Goal: Task Accomplishment & Management: Use online tool/utility

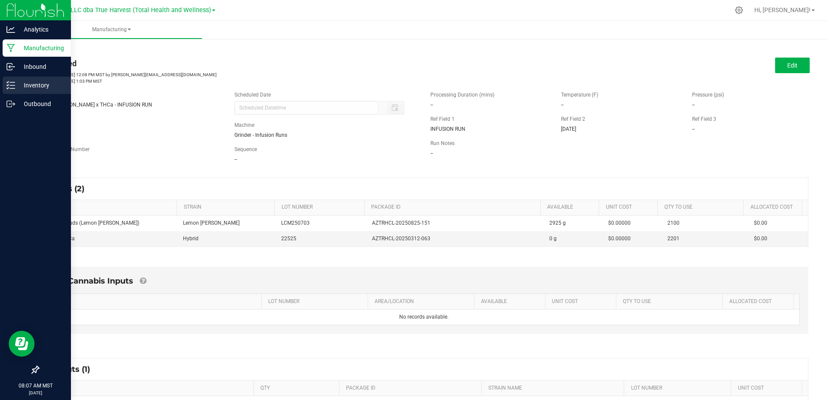
click at [15, 86] on p "Inventory" at bounding box center [41, 85] width 52 height 10
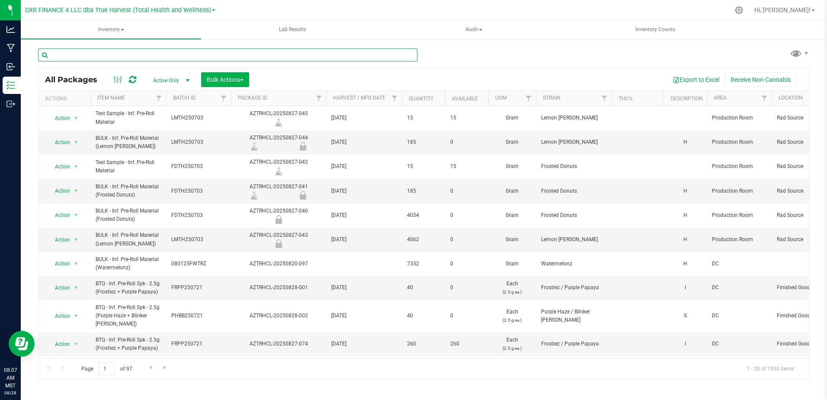
click at [144, 59] on input "text" at bounding box center [227, 54] width 379 height 13
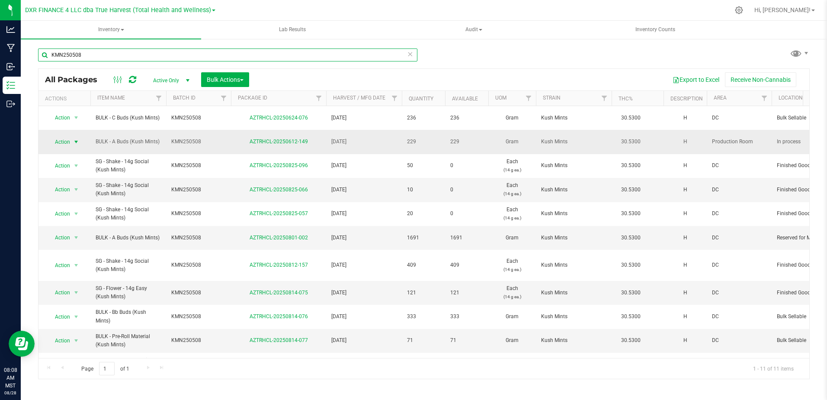
type input "KMN250508"
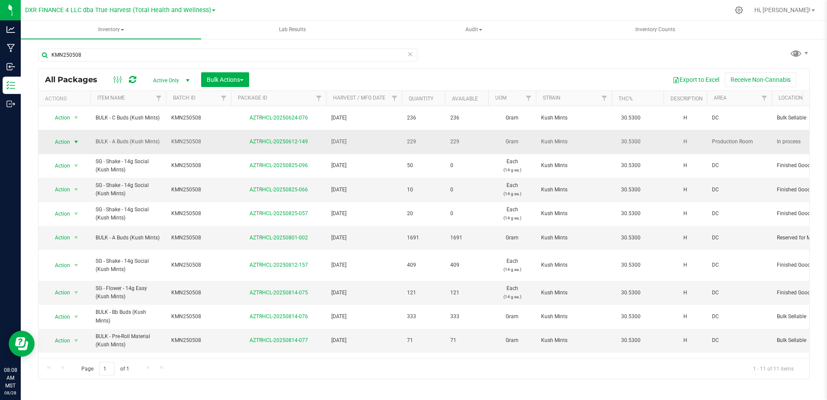
click at [77, 138] on span "select" at bounding box center [76, 141] width 7 height 7
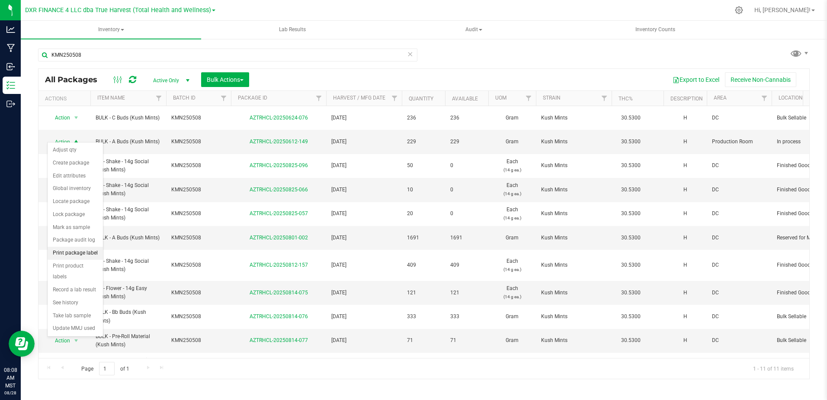
click at [83, 254] on li "Print package label" at bounding box center [75, 253] width 55 height 13
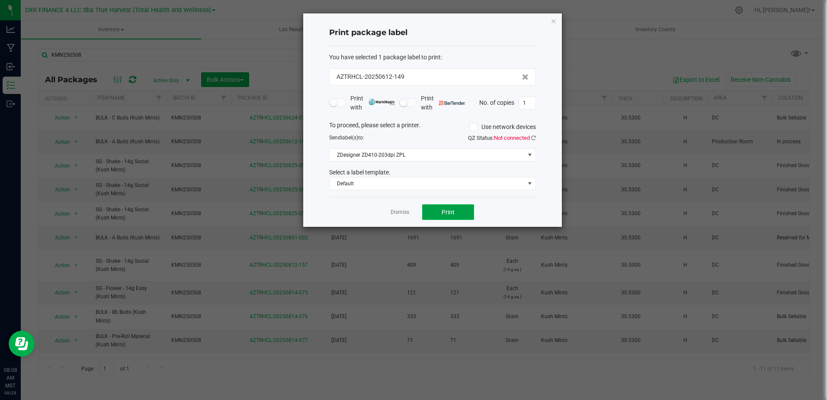
click at [434, 211] on button "Print" at bounding box center [448, 212] width 52 height 16
click at [552, 22] on icon "button" at bounding box center [554, 21] width 6 height 10
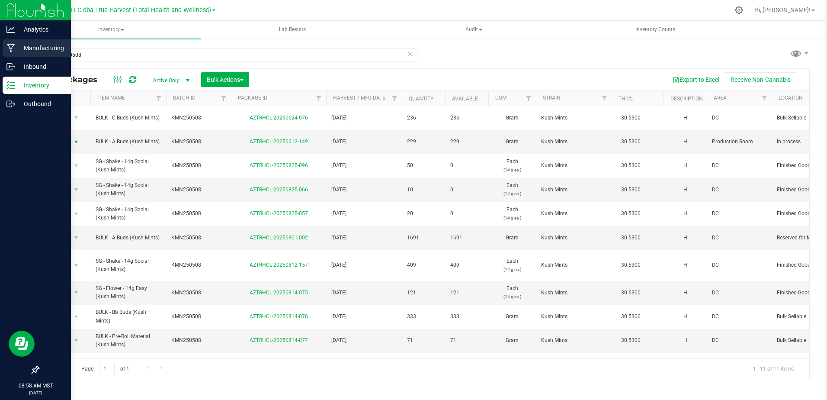
click at [15, 45] on icon at bounding box center [11, 48] width 8 height 8
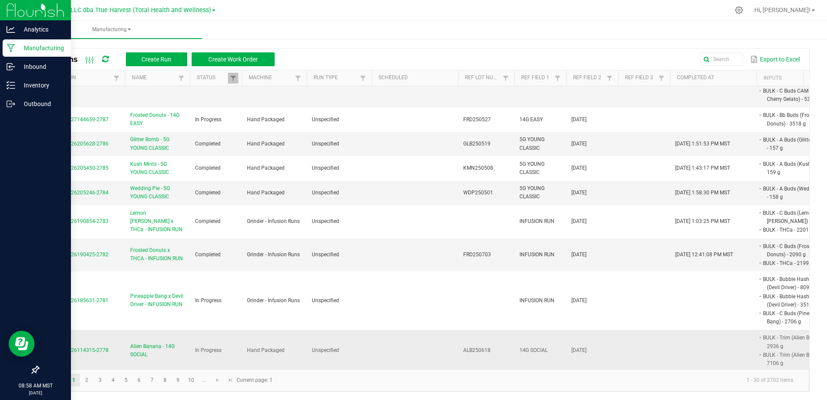
scroll to position [2, 0]
click at [88, 377] on link "2" at bounding box center [86, 379] width 13 height 13
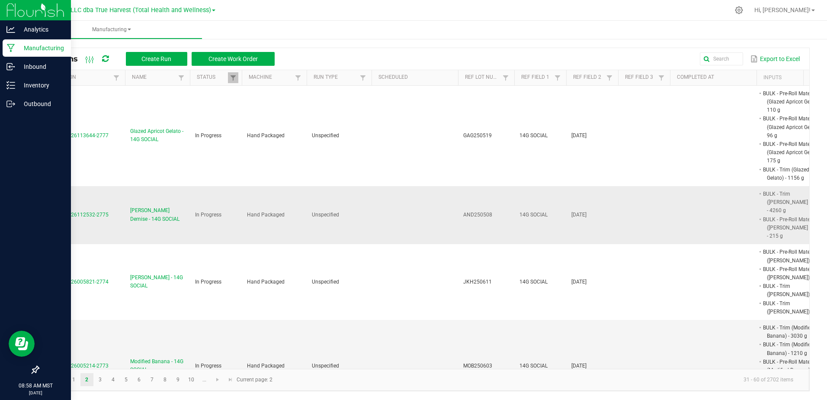
click at [90, 212] on span "MP-20250826112532-2775" at bounding box center [76, 215] width 65 height 6
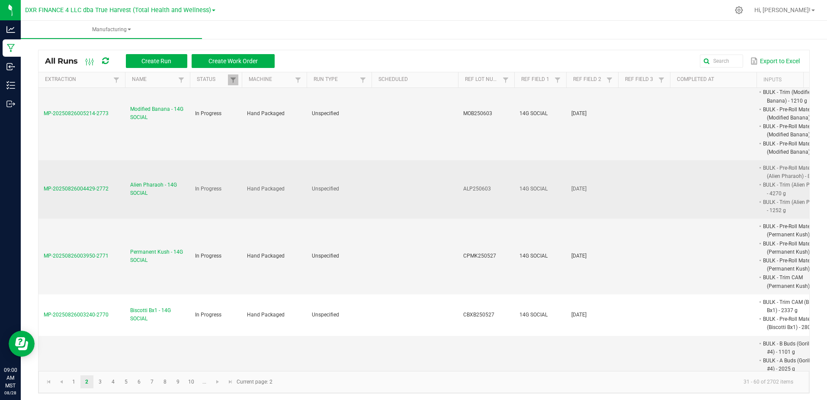
scroll to position [260, 0]
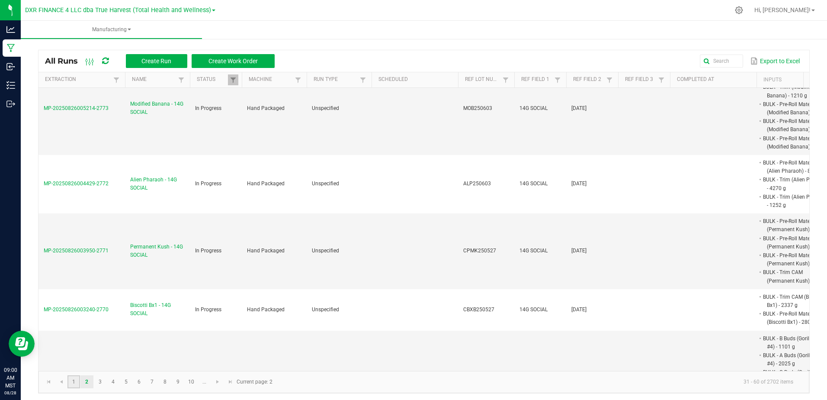
click at [69, 385] on link "1" at bounding box center [73, 381] width 13 height 13
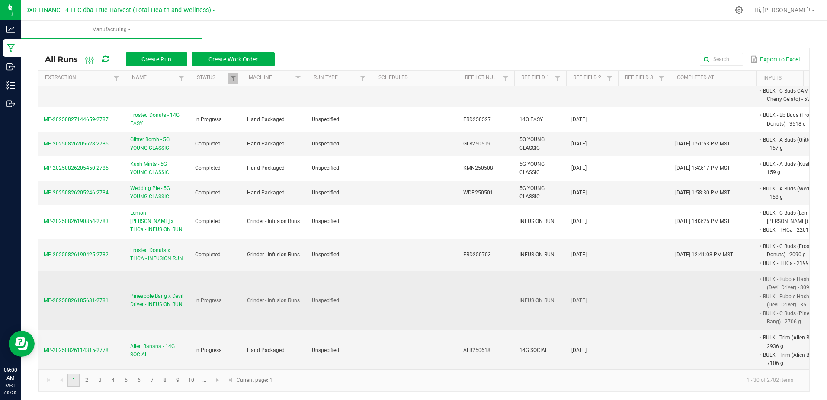
scroll to position [2, 0]
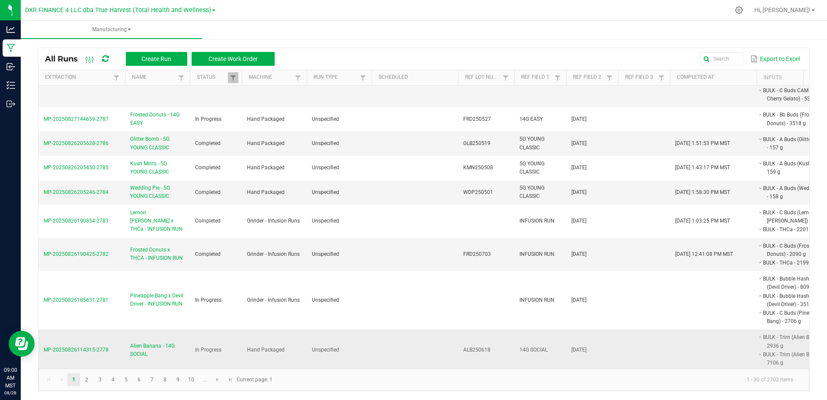
click at [93, 337] on td "MP-20250826114315-2778" at bounding box center [82, 349] width 87 height 41
click at [92, 347] on span "MP-20250826114315-2778" at bounding box center [76, 350] width 65 height 6
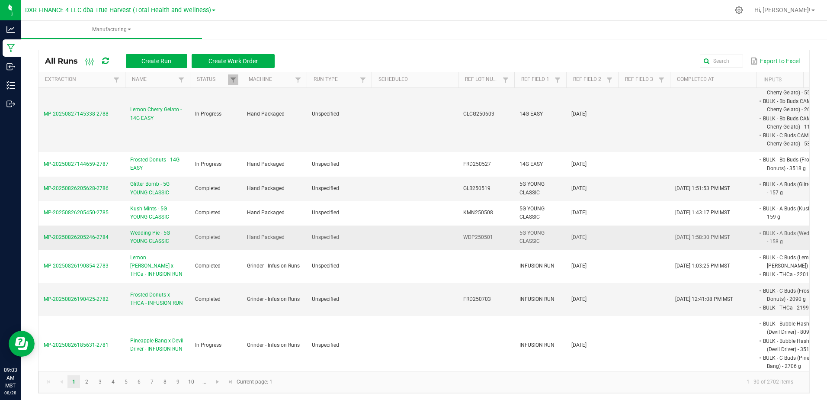
scroll to position [1085, 0]
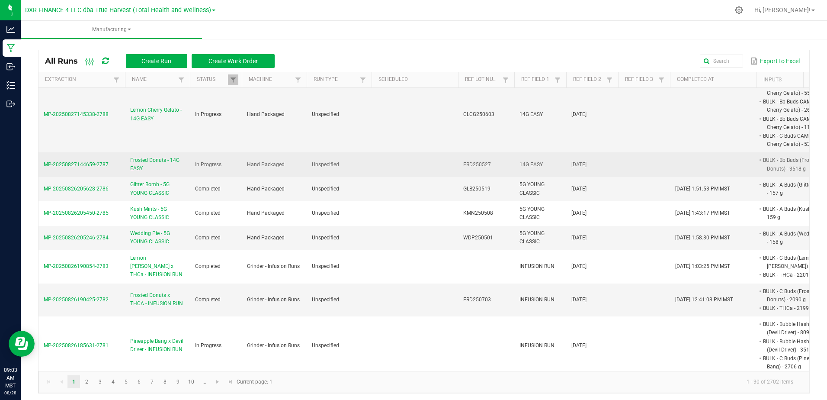
click at [97, 161] on span "MP-20250827144659-2787" at bounding box center [76, 164] width 65 height 6
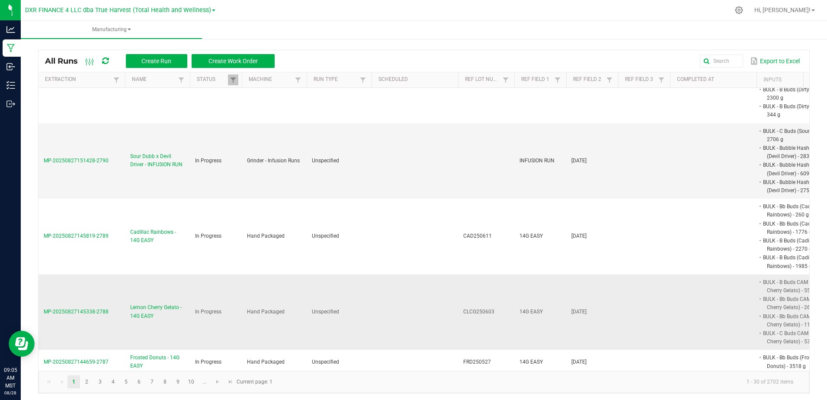
scroll to position [952, 0]
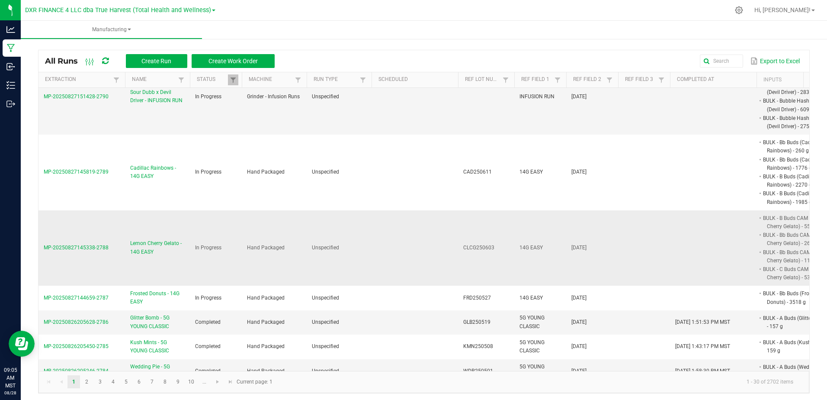
click at [153, 239] on span "Lemon Cherry Gelato - 14G EASY" at bounding box center [157, 247] width 55 height 16
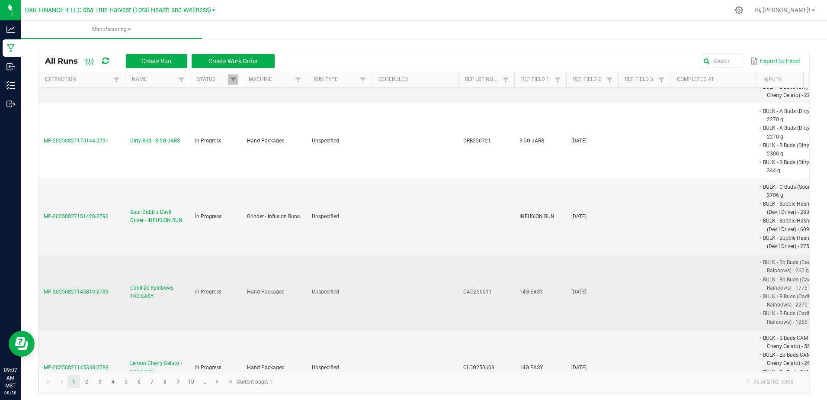
scroll to position [865, 0]
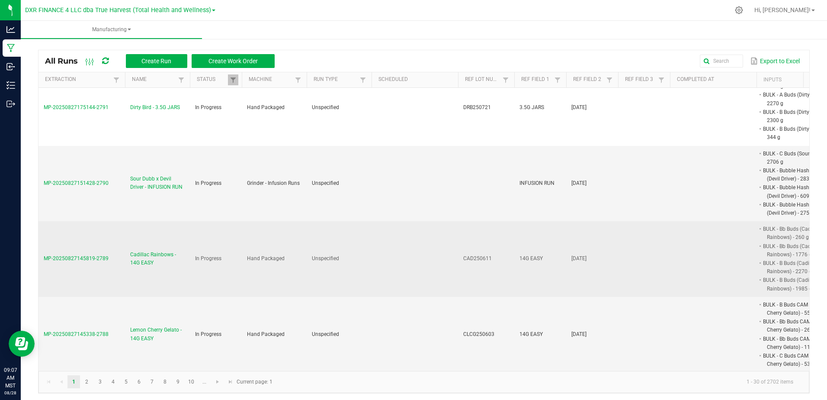
click at [80, 255] on span "MP-20250827145819-2789" at bounding box center [76, 258] width 65 height 6
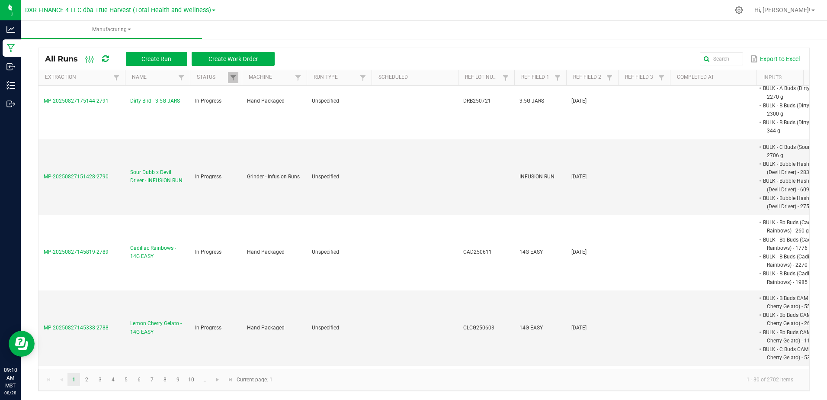
scroll to position [869, 0]
click at [95, 174] on span "MP-20250827151428-2790" at bounding box center [76, 177] width 65 height 6
